Goal: Information Seeking & Learning: Learn about a topic

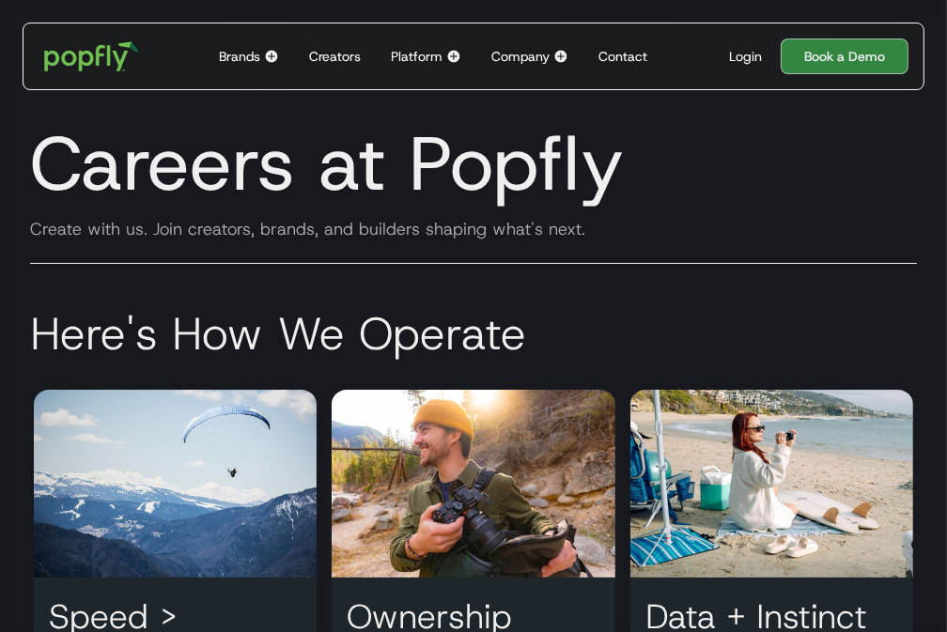
click at [458, 62] on img at bounding box center [453, 56] width 15 height 15
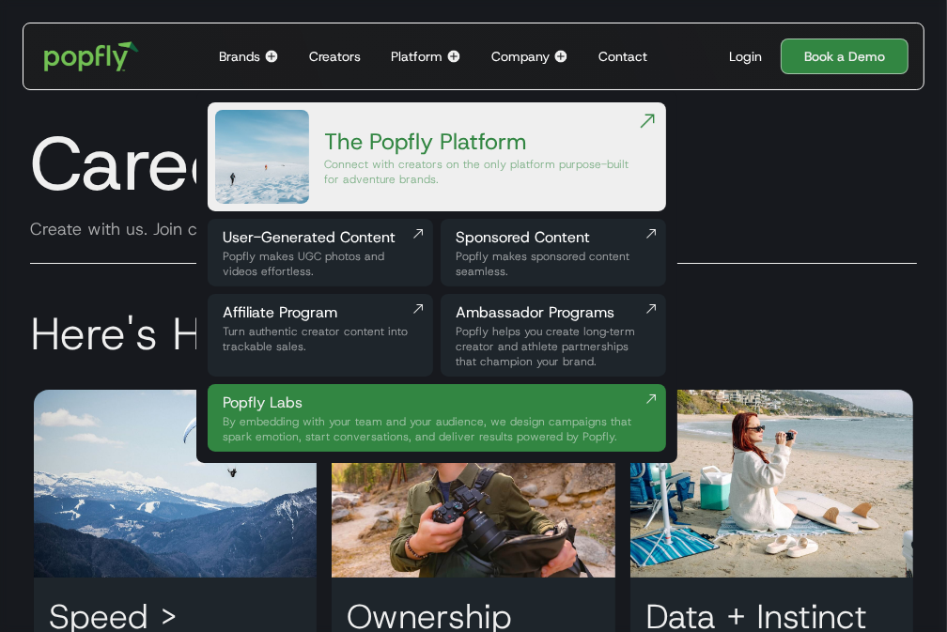
click at [376, 172] on div "Connect with creators on the only platform purpose-built for adventure brands." at bounding box center [480, 172] width 312 height 30
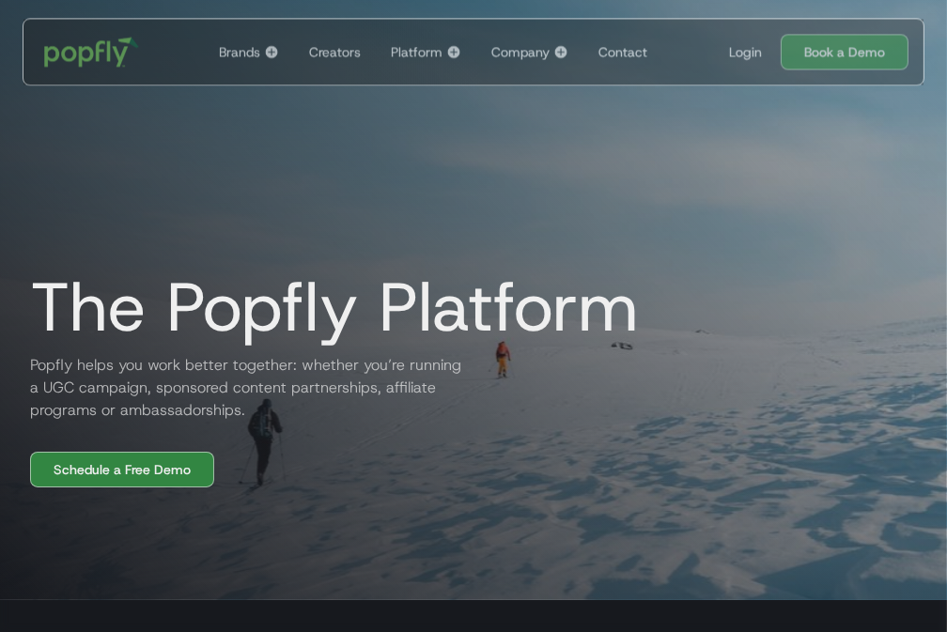
scroll to position [22, 0]
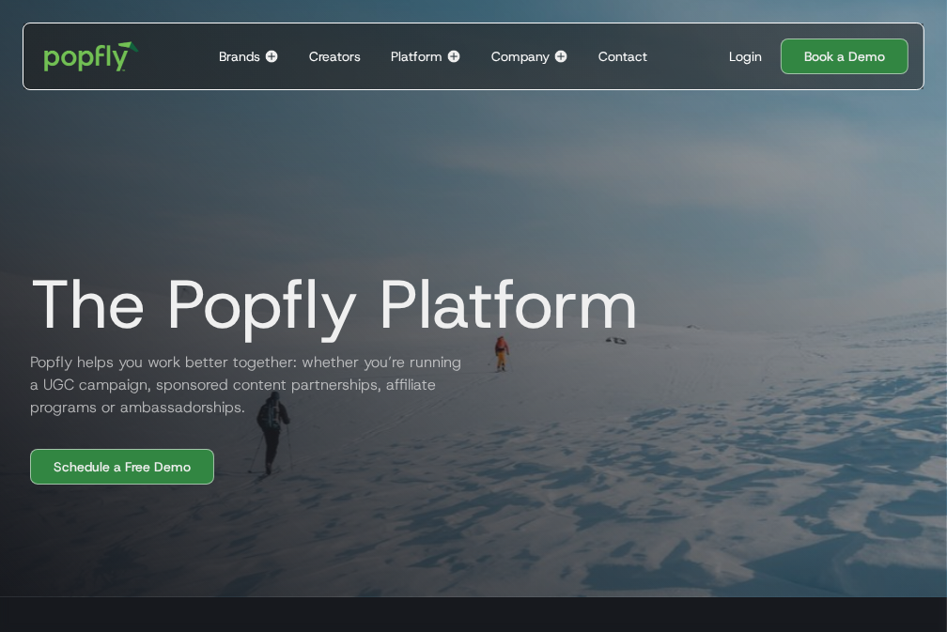
click at [134, 383] on h2 "Popfly helps you work better together: whether you’re running a UGC campaign, s…" at bounding box center [240, 385] width 451 height 68
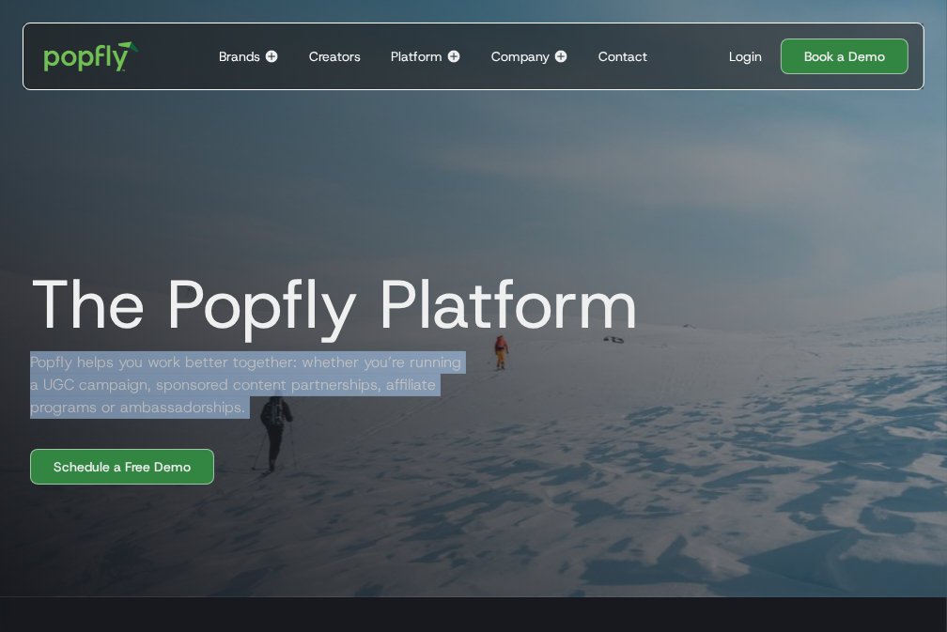
click at [134, 383] on h2 "Popfly helps you work better together: whether you’re running a UGC campaign, s…" at bounding box center [240, 385] width 451 height 68
copy h2 "Popfly helps you work better together: whether you’re running a UGC campaign, s…"
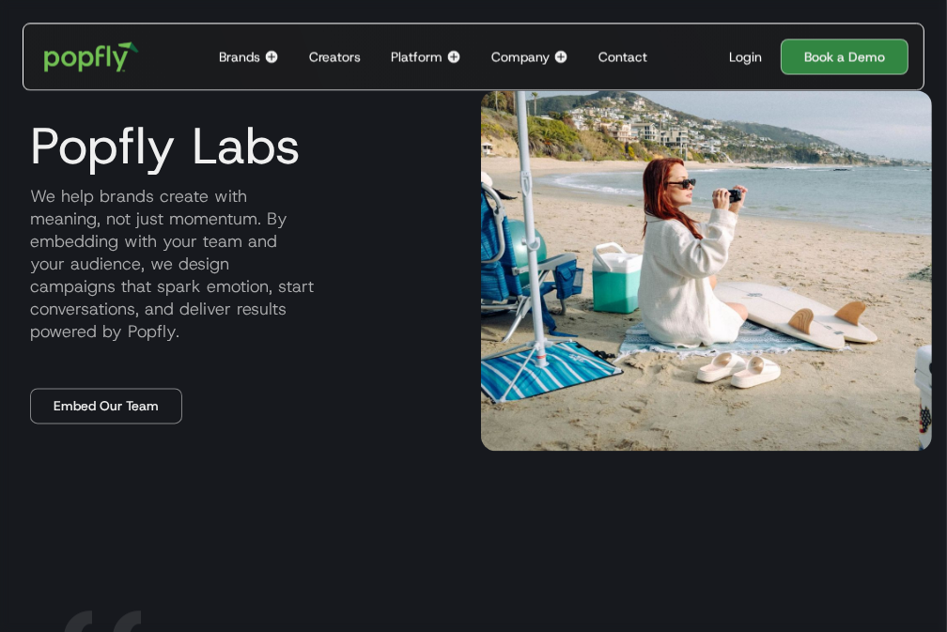
scroll to position [2246, 0]
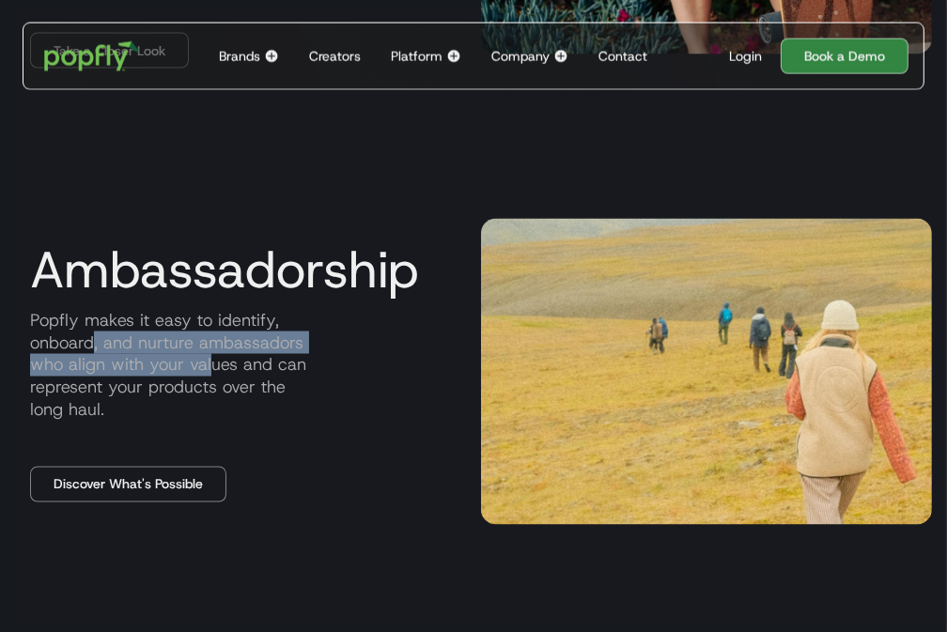
drag, startPoint x: 108, startPoint y: 336, endPoint x: 236, endPoint y: 386, distance: 137.5
click at [228, 382] on p "Popfly makes it easy to identify, onboard, and nurture ambassadors who align wi…" at bounding box center [240, 365] width 451 height 113
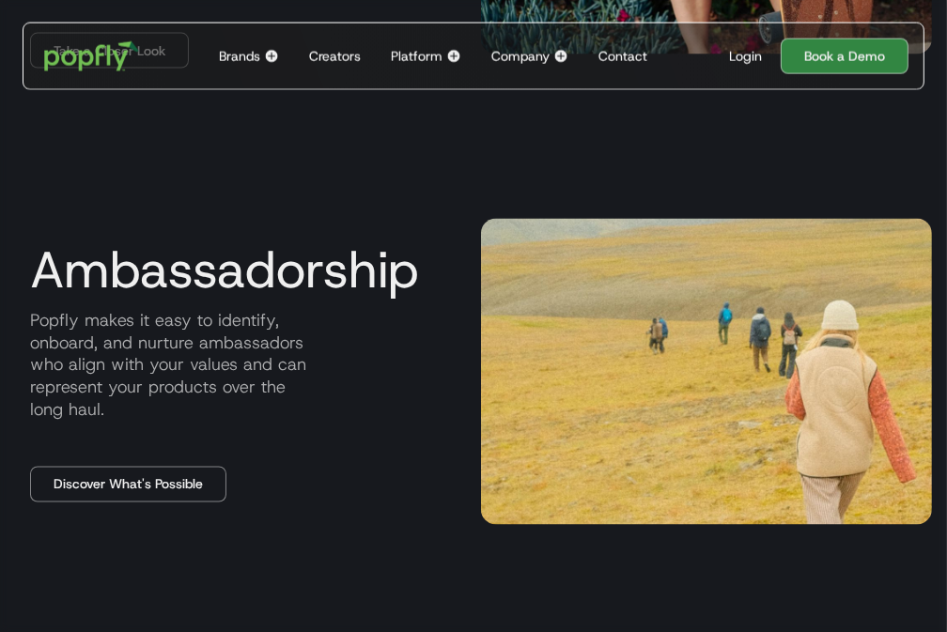
click at [236, 386] on p "Popfly makes it easy to identify, onboard, and nurture ambassadors who align wi…" at bounding box center [240, 365] width 451 height 113
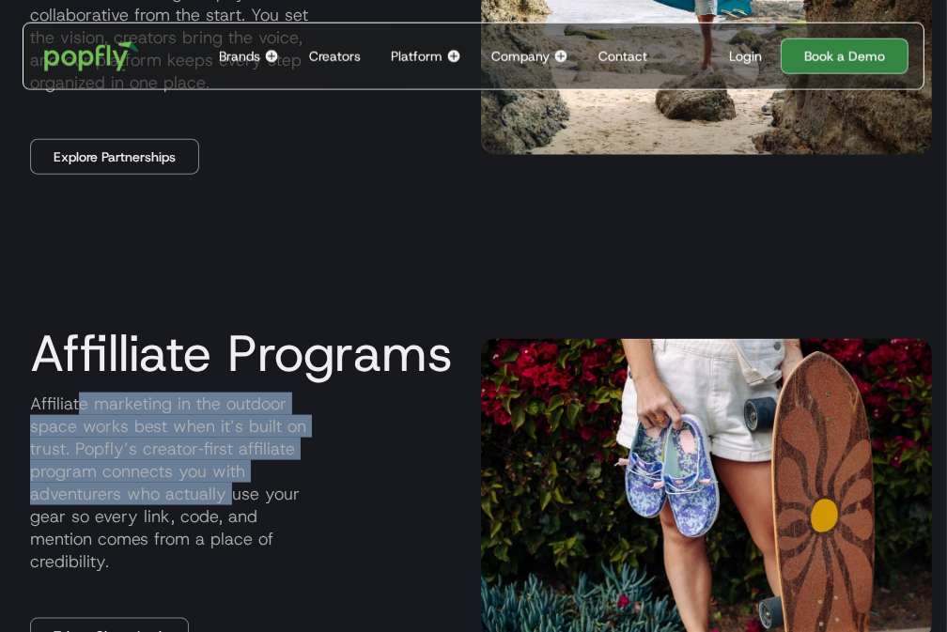
drag, startPoint x: 77, startPoint y: 410, endPoint x: 233, endPoint y: 496, distance: 178.4
click at [233, 496] on p "Affiliate marketing in the outdoor space works best when it’s built on trust. P…" at bounding box center [240, 483] width 451 height 180
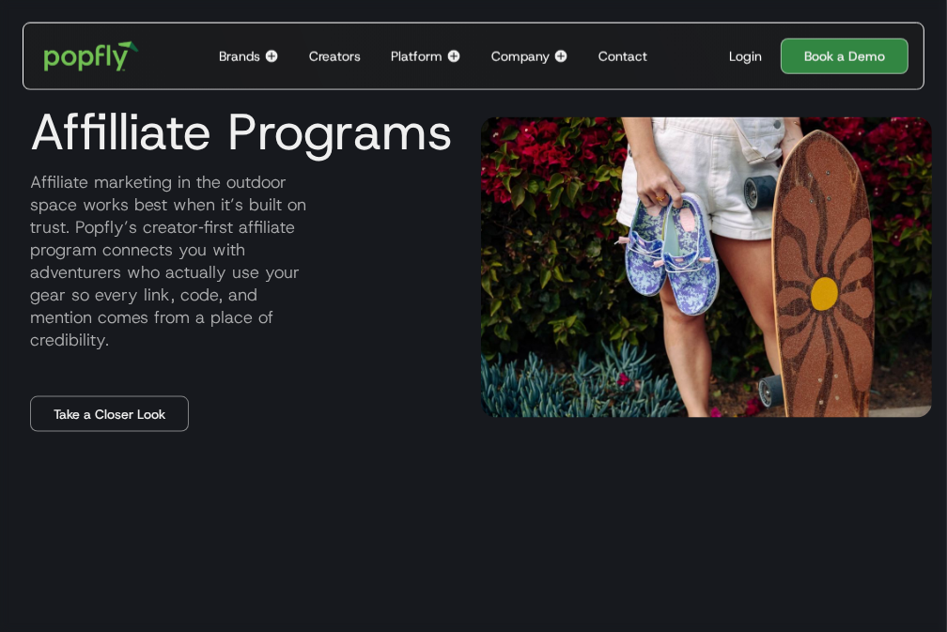
scroll to position [1883, 0]
